Goal: Check status

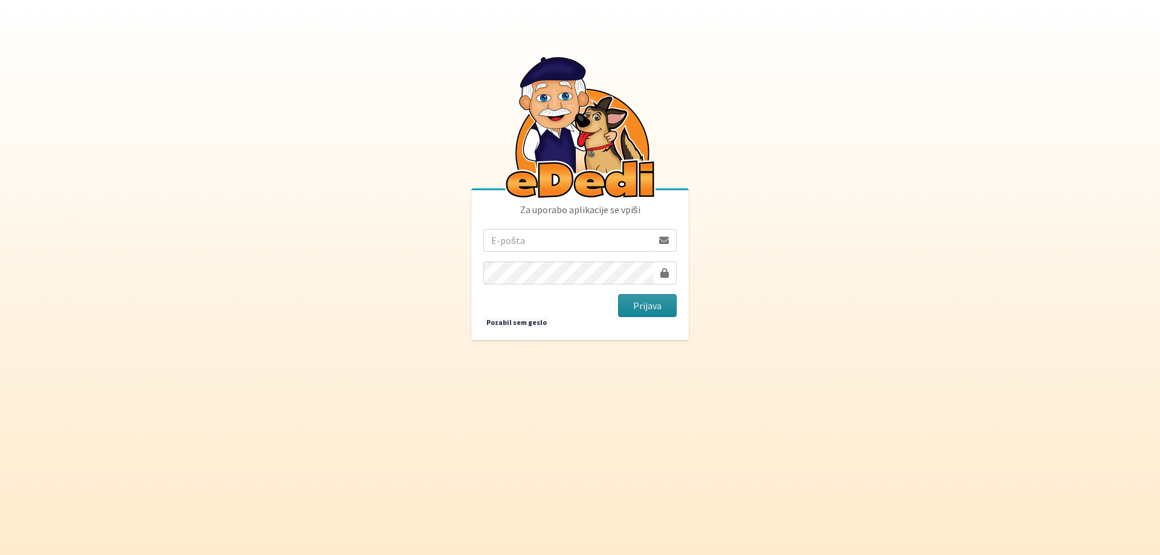
type input "[EMAIL_ADDRESS][DOMAIN_NAME]"
click at [639, 309] on button "Prijava" at bounding box center [647, 305] width 59 height 23
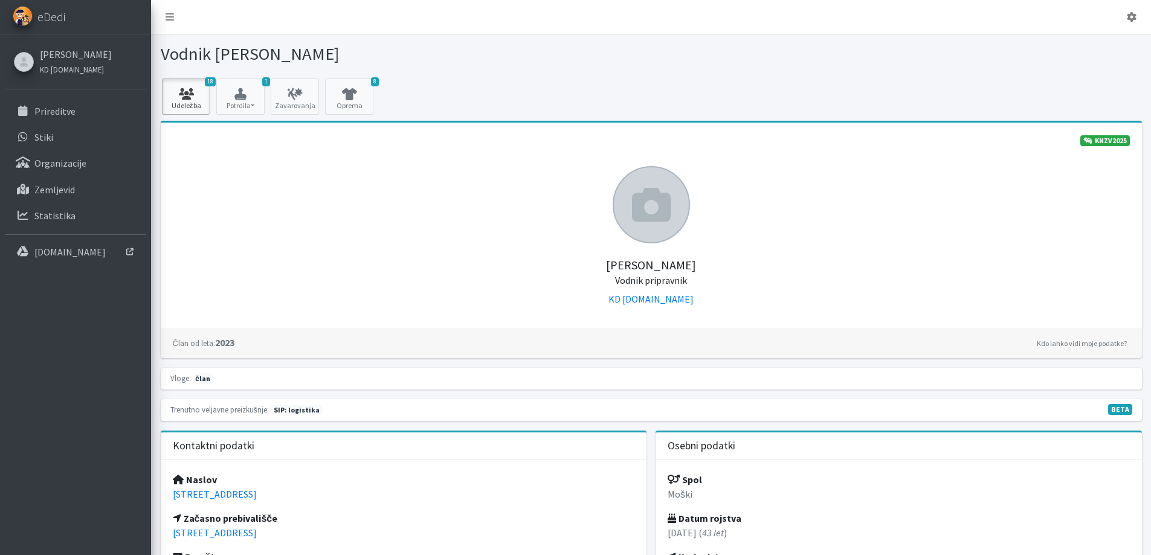
click at [193, 89] on icon at bounding box center [186, 94] width 41 height 12
